Goal: Find specific page/section: Find specific page/section

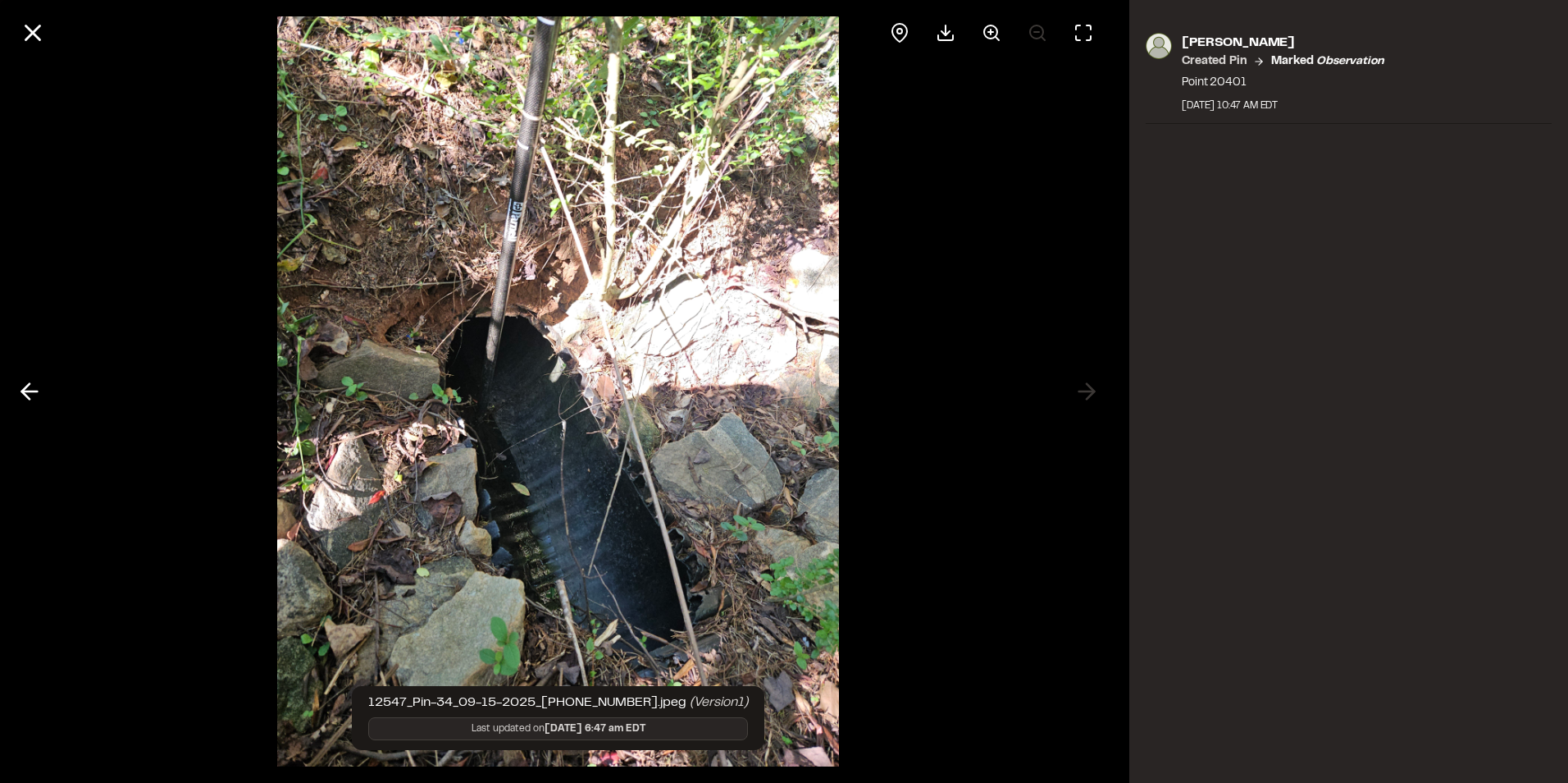
click at [42, 33] on icon at bounding box center [33, 33] width 28 height 28
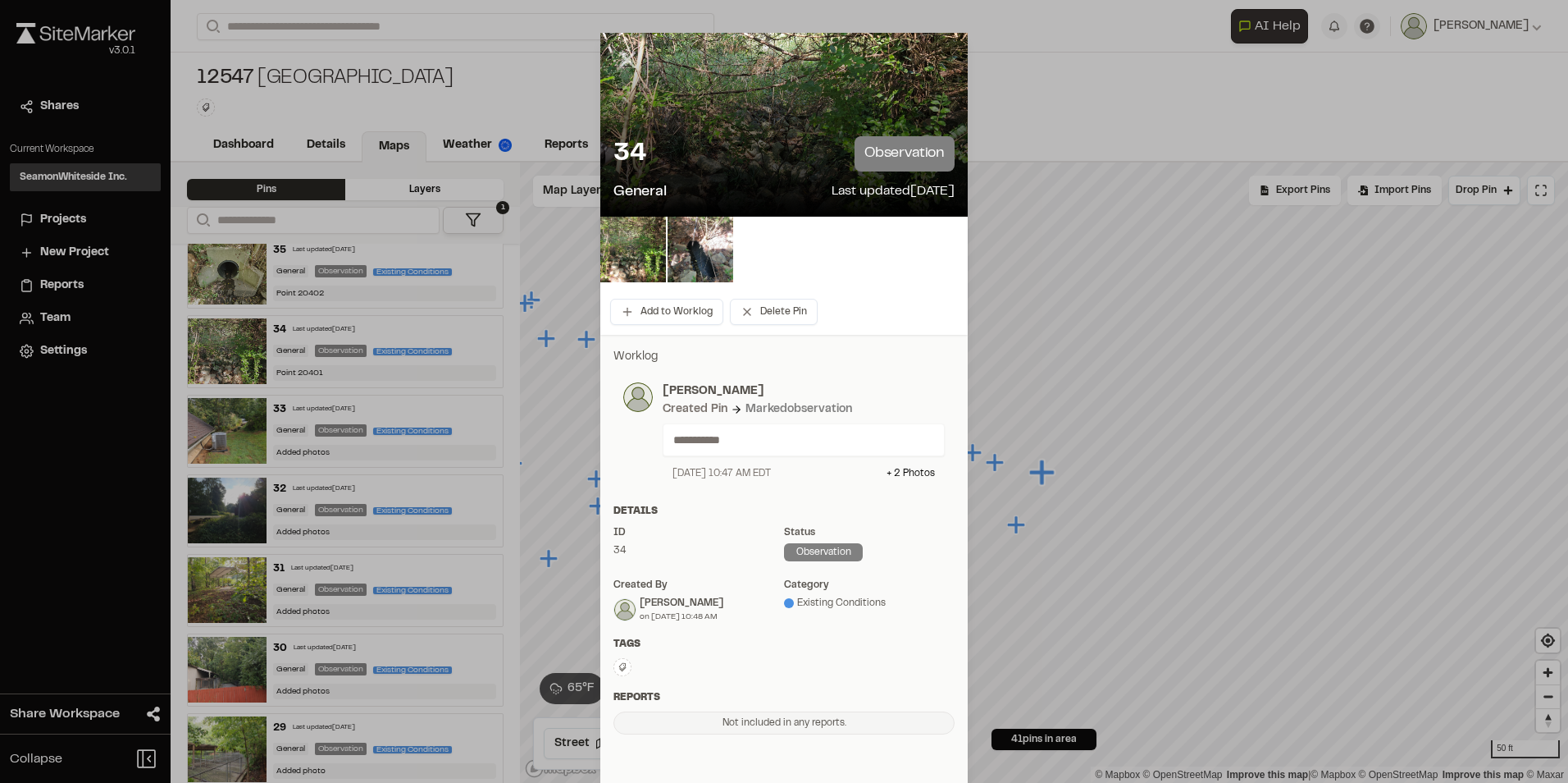
click at [620, 56] on icon at bounding box center [628, 60] width 28 height 28
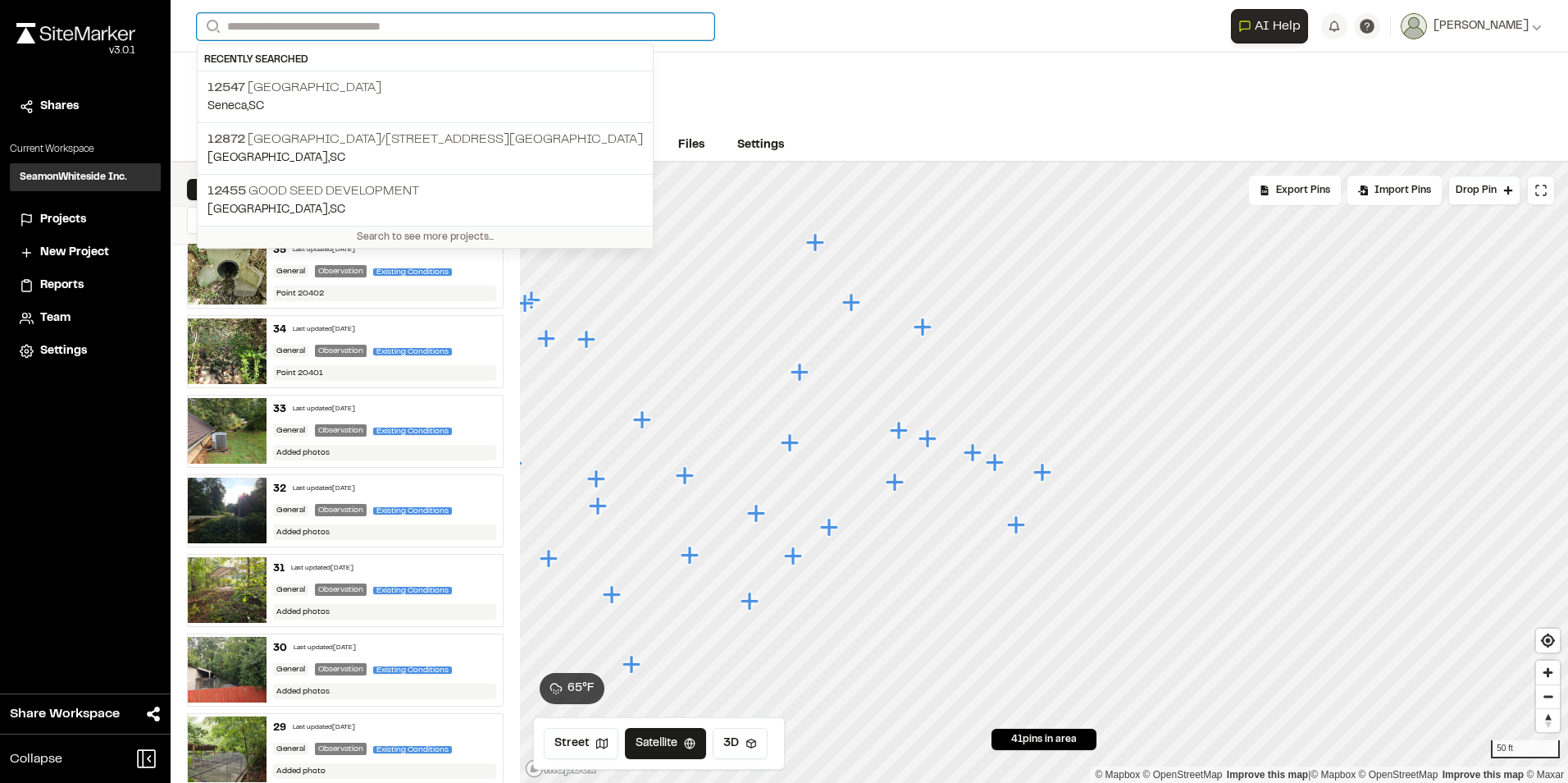
click at [392, 31] on input "Search" at bounding box center [456, 26] width 518 height 27
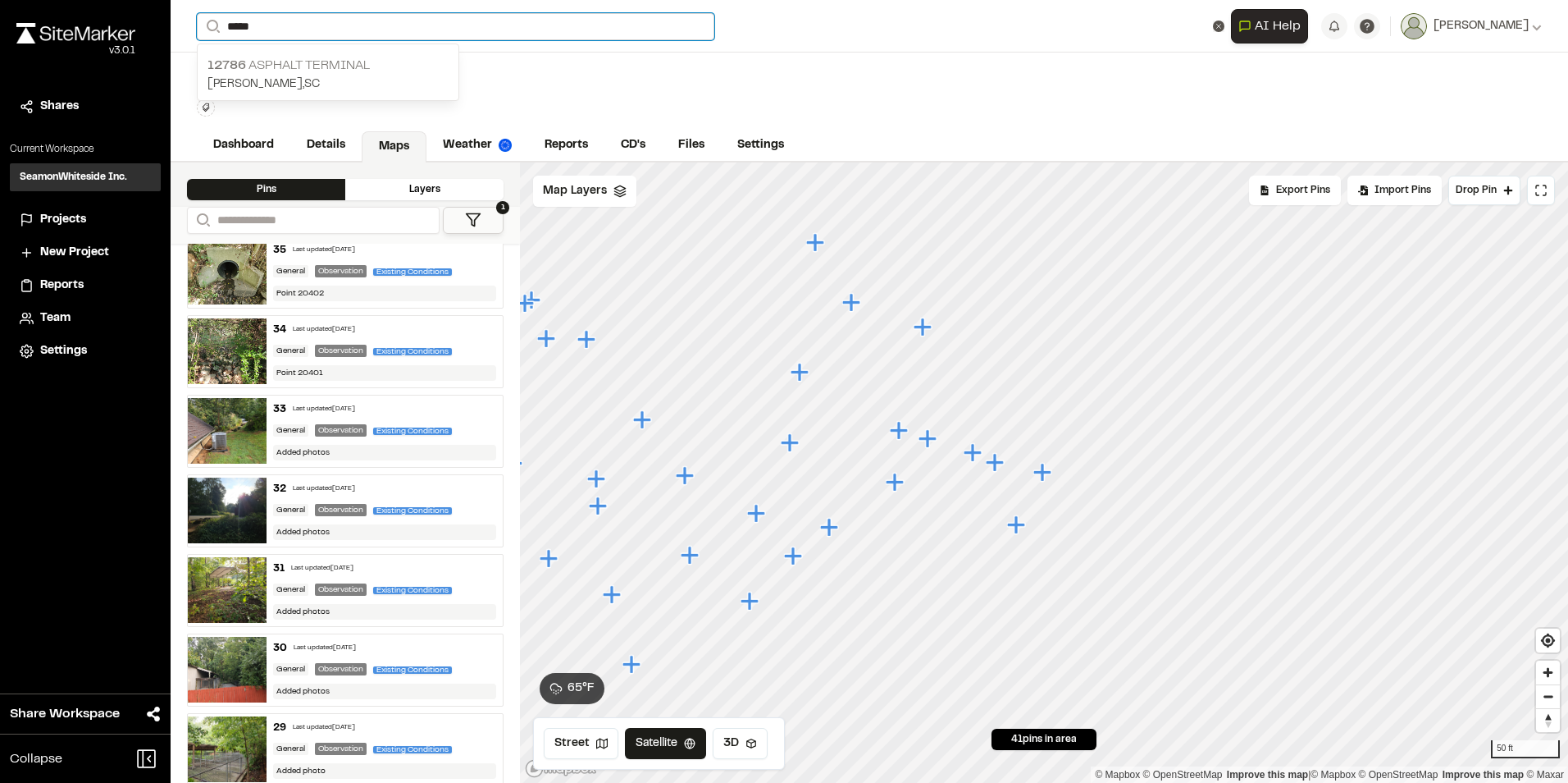
type input "*****"
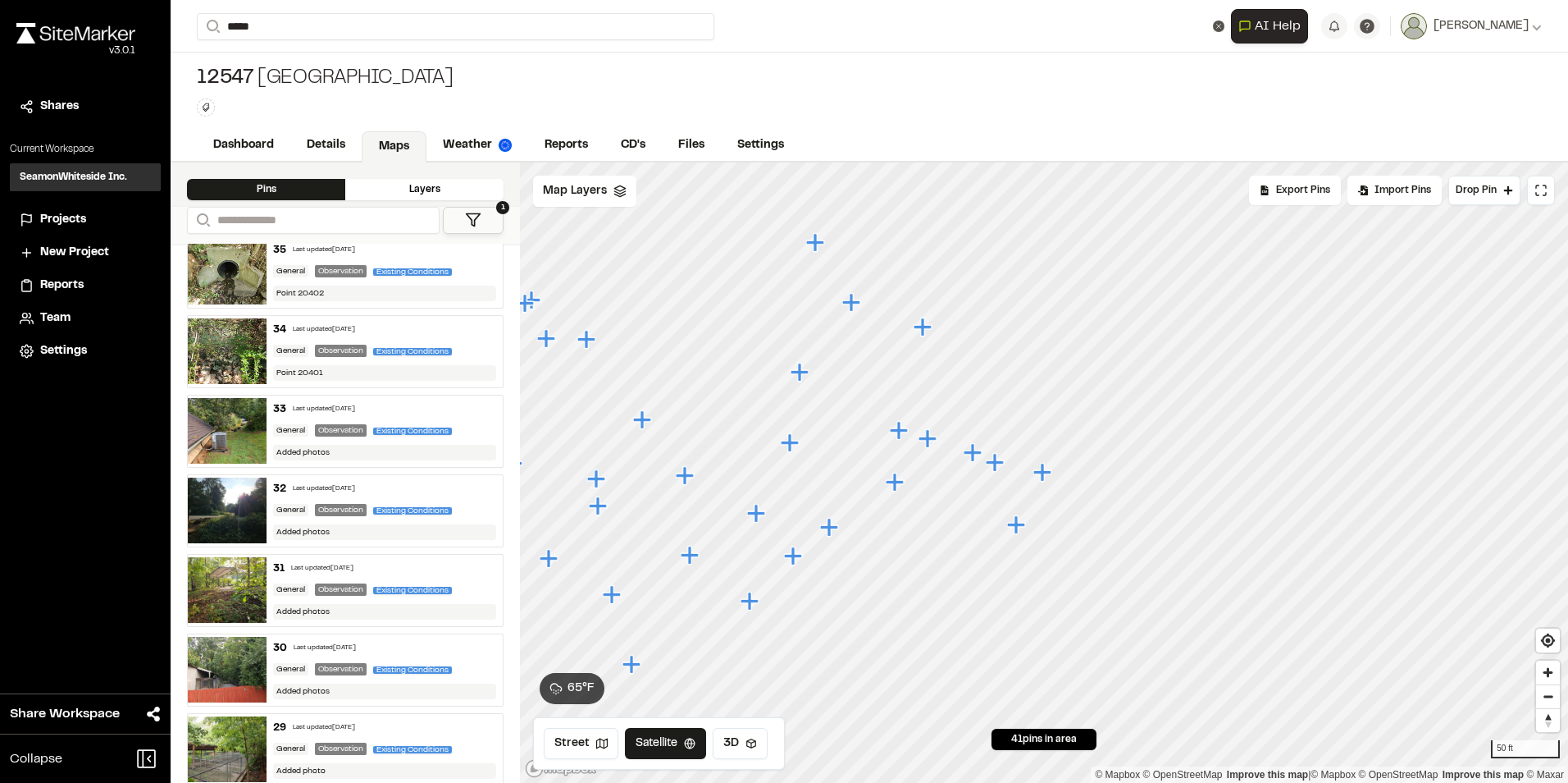
click at [328, 57] on p "12786 ASPHALT TERMINAL" at bounding box center [328, 65] width 241 height 20
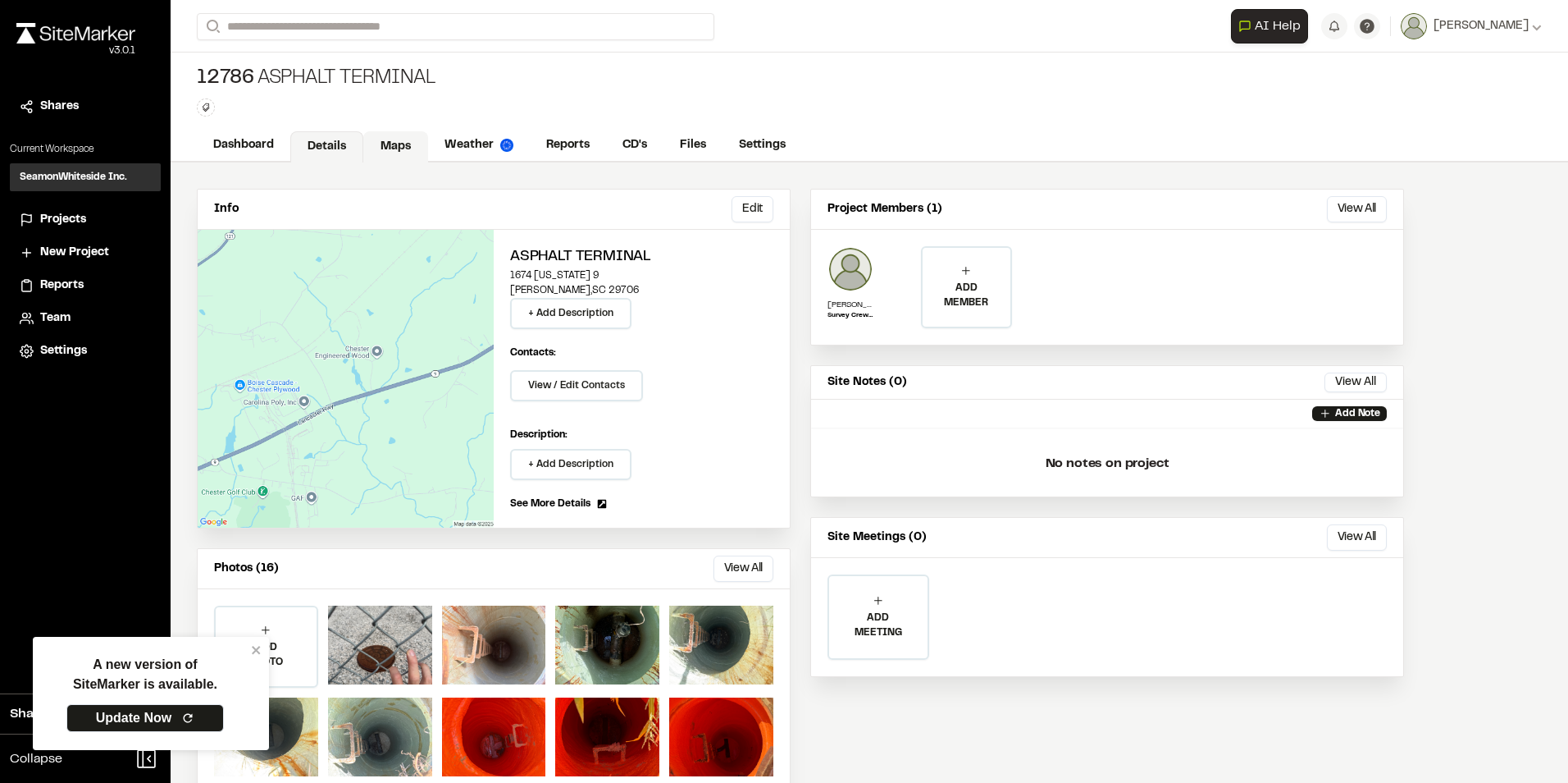
click at [399, 149] on link "Maps" at bounding box center [396, 147] width 64 height 31
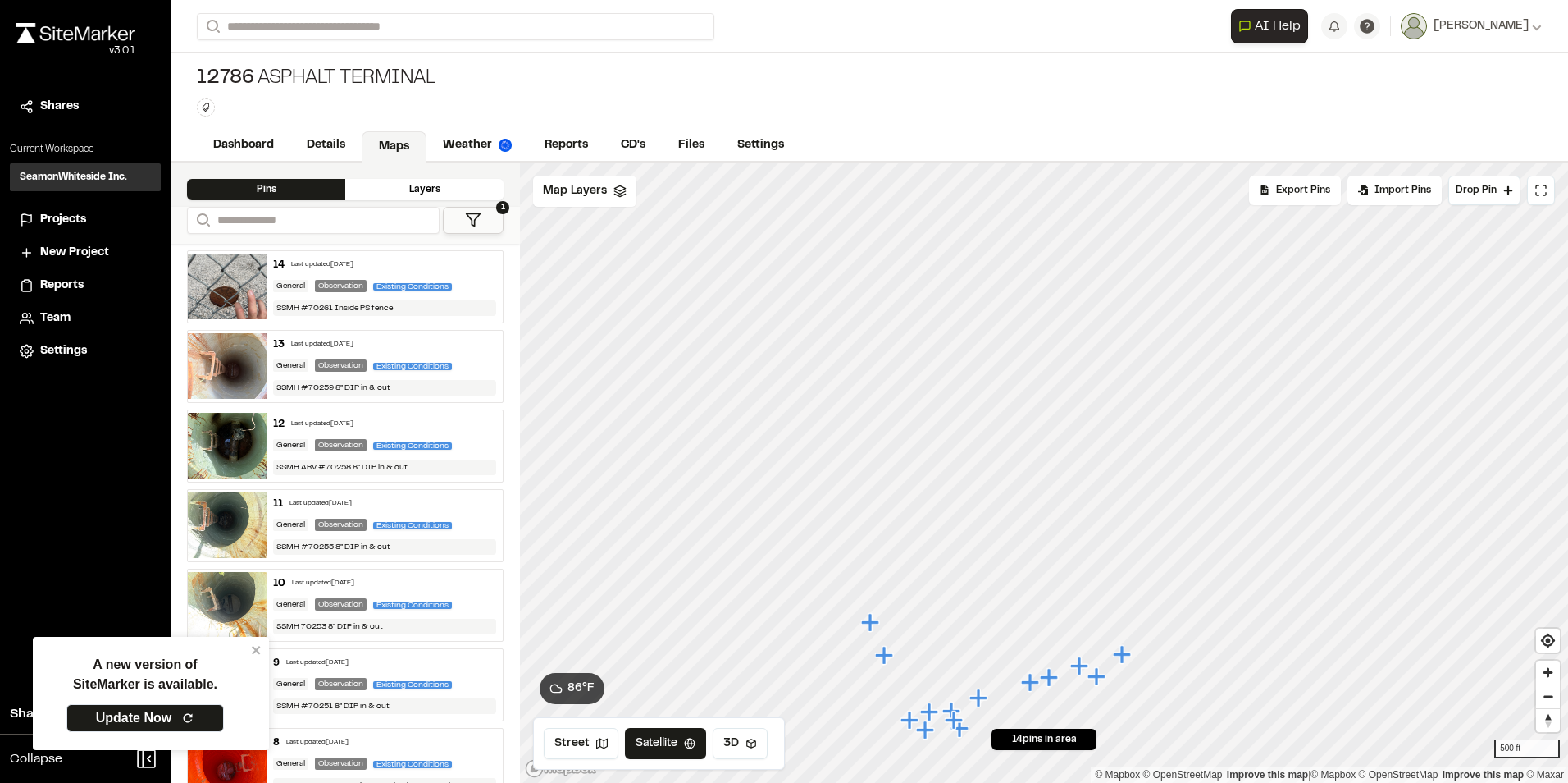
click at [908, 722] on icon "Map marker" at bounding box center [909, 719] width 18 height 18
